Goal: Task Accomplishment & Management: Manage account settings

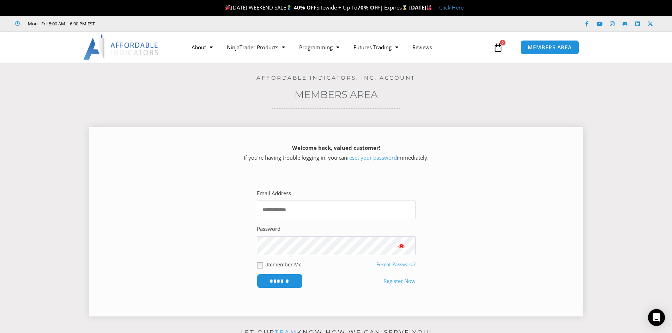
click at [290, 208] on input "Email Address" at bounding box center [336, 210] width 159 height 19
type input "**********"
click at [391, 263] on link "Forgot Password?" at bounding box center [395, 264] width 39 height 6
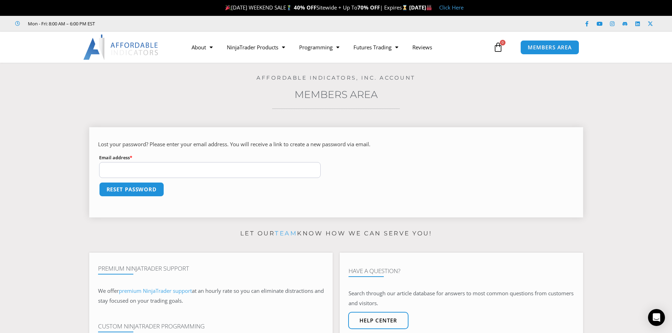
click at [154, 172] on input "Email address * Required" at bounding box center [210, 170] width 222 height 16
type input "**********"
click at [138, 187] on button "Reset password" at bounding box center [131, 189] width 68 height 15
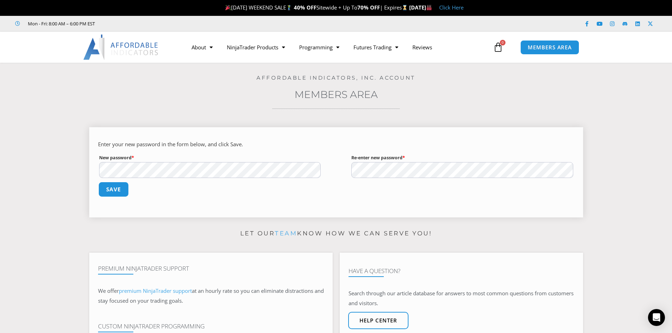
click at [119, 190] on button "Save" at bounding box center [113, 189] width 30 height 15
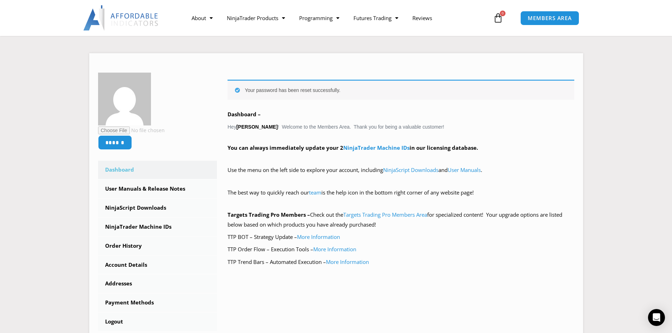
scroll to position [106, 0]
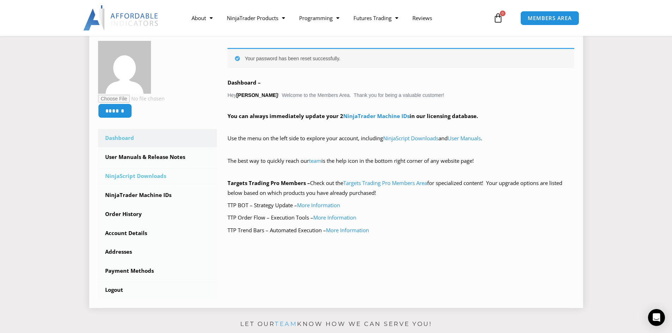
click at [146, 177] on link "NinjaScript Downloads" at bounding box center [157, 176] width 119 height 18
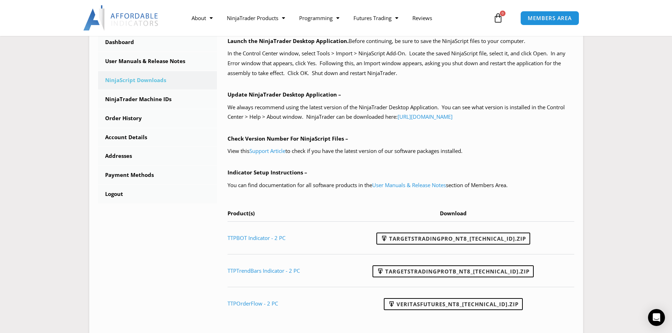
scroll to position [212, 0]
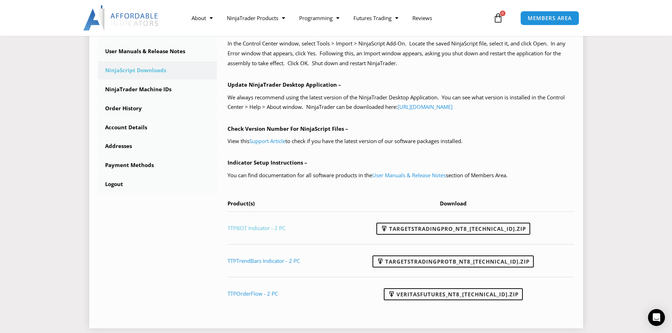
click at [253, 226] on link "TTPBOT Indicator - 2 PC" at bounding box center [256, 228] width 58 height 7
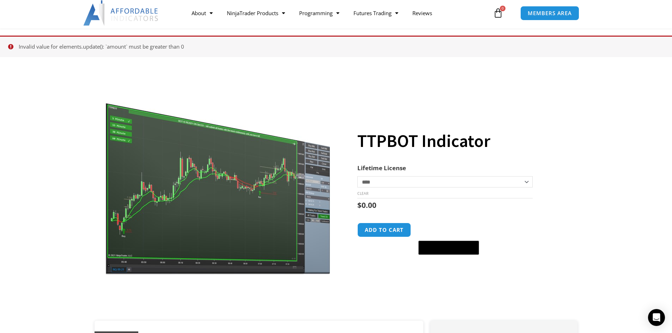
scroll to position [35, 0]
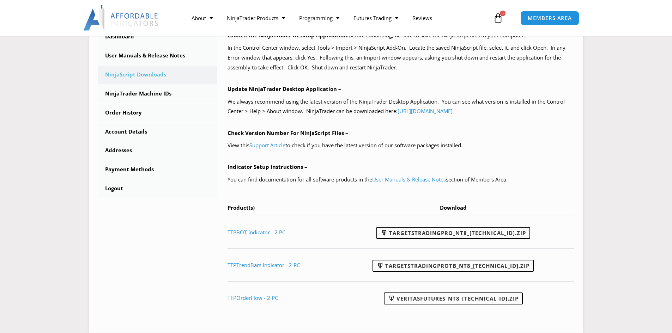
scroll to position [212, 0]
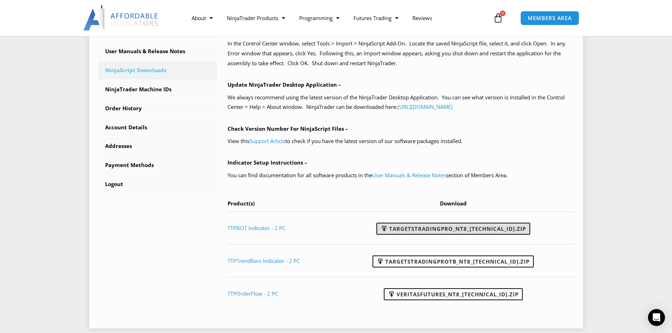
click at [480, 229] on link "TargetsTradingPro_NT8_[TECHNICAL_ID].zip" at bounding box center [453, 229] width 154 height 12
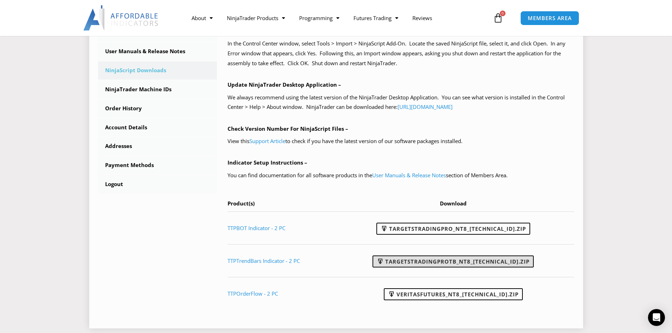
click at [465, 261] on link "TargetsTradingProTB_NT8_[TECHNICAL_ID].zip" at bounding box center [452, 262] width 161 height 12
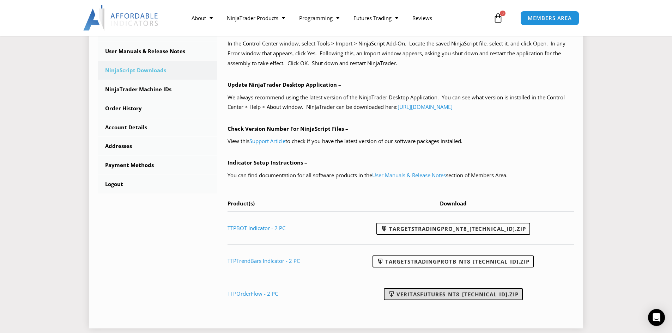
click at [454, 293] on link "VeritasFutures_NT8_[TECHNICAL_ID].zip" at bounding box center [453, 294] width 139 height 12
click at [255, 296] on link "TTPOrderFlow - 2 PC" at bounding box center [252, 293] width 50 height 7
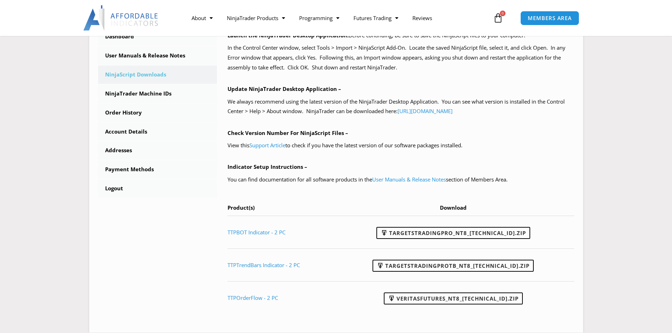
scroll to position [212, 0]
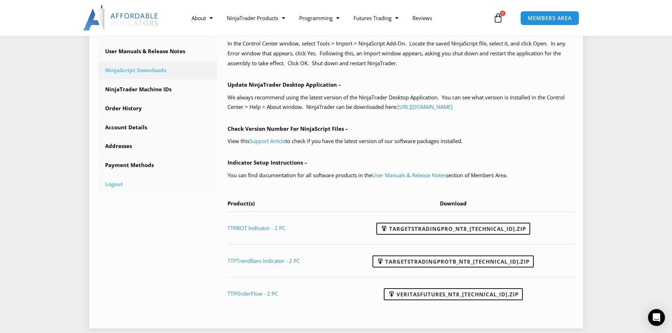
click at [115, 184] on link "Logout" at bounding box center [157, 184] width 119 height 18
